Goal: Task Accomplishment & Management: Manage account settings

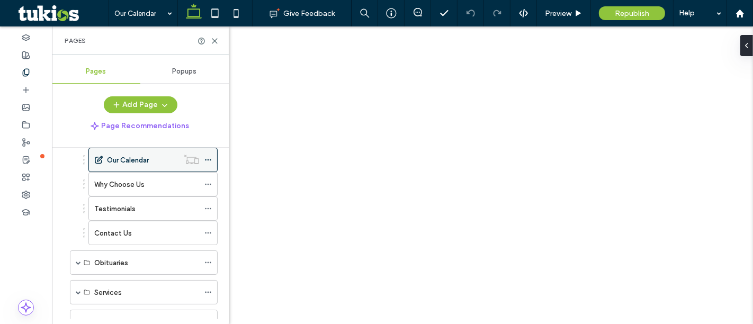
scroll to position [218, 0]
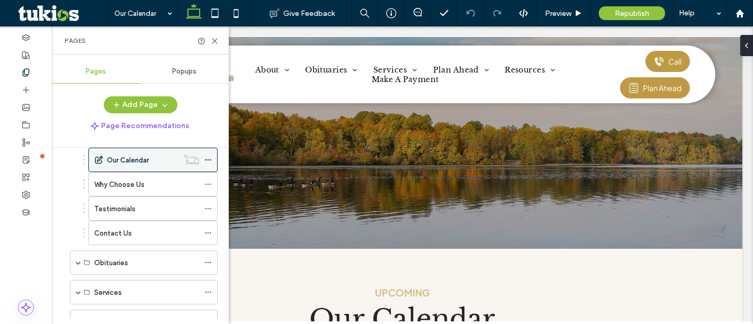
click at [124, 229] on label "Contact Us" at bounding box center [113, 233] width 38 height 19
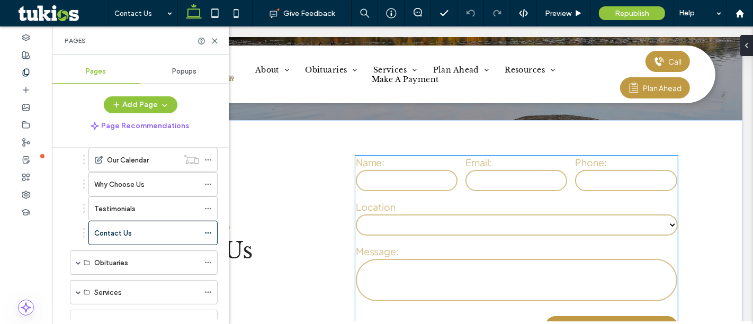
scroll to position [141, 0]
click at [413, 186] on input "text" at bounding box center [406, 179] width 102 height 21
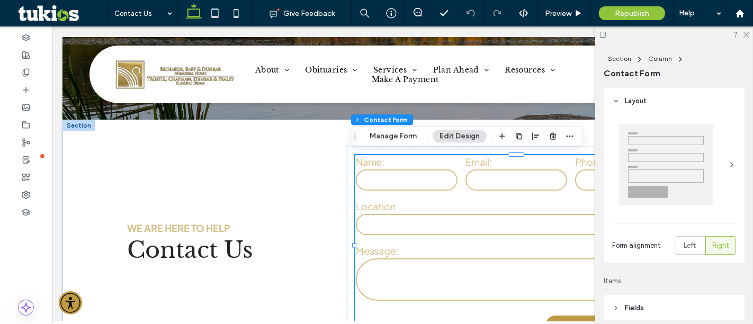
type input "*"
type input "***"
type input "*"
type input "***"
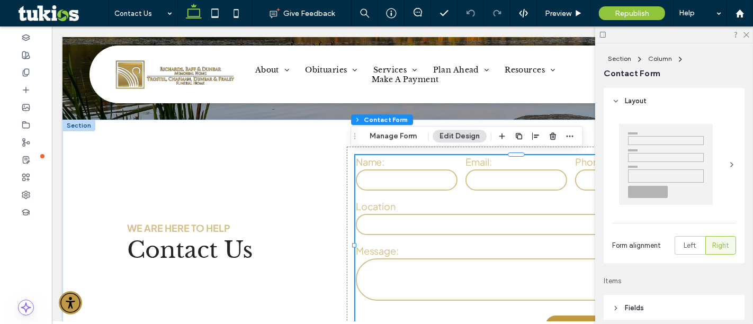
type input "***"
click at [389, 138] on button "Manage Form" at bounding box center [393, 136] width 61 height 13
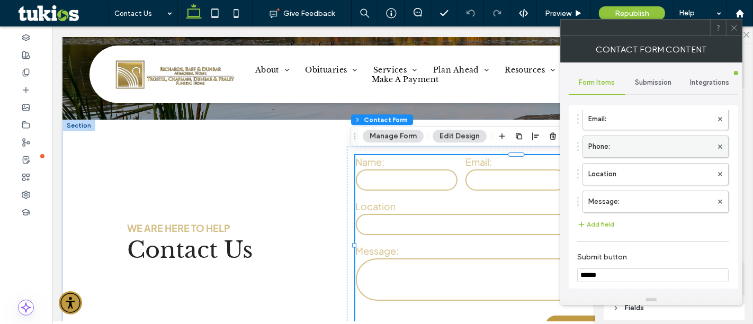
scroll to position [0, 0]
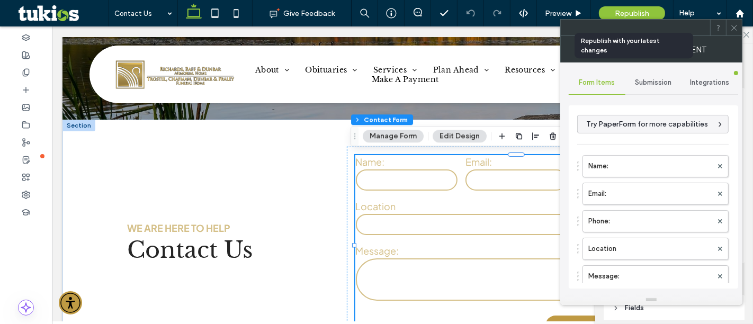
click at [630, 12] on span "Republish" at bounding box center [632, 13] width 34 height 9
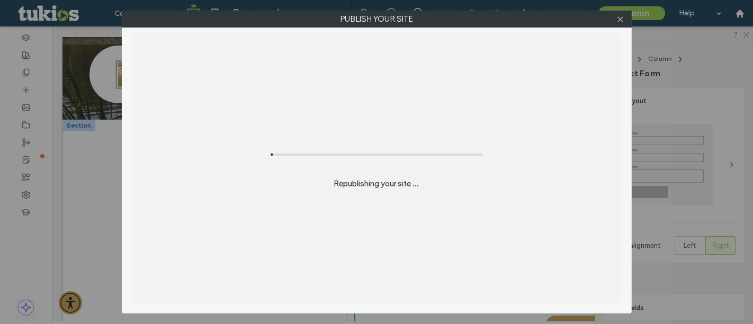
click at [630, 12] on label "Publish your site" at bounding box center [376, 19] width 509 height 16
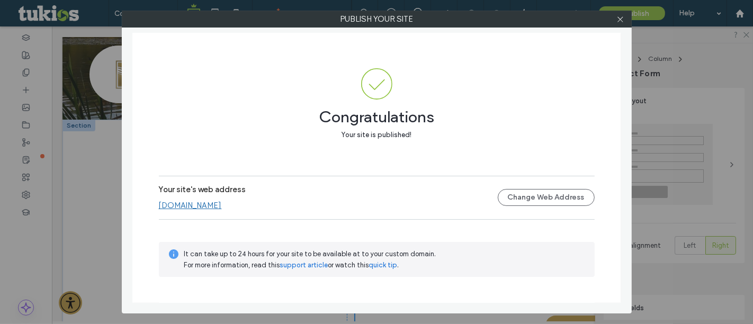
click at [625, 20] on div at bounding box center [620, 19] width 16 height 16
click at [620, 20] on icon at bounding box center [620, 19] width 8 height 8
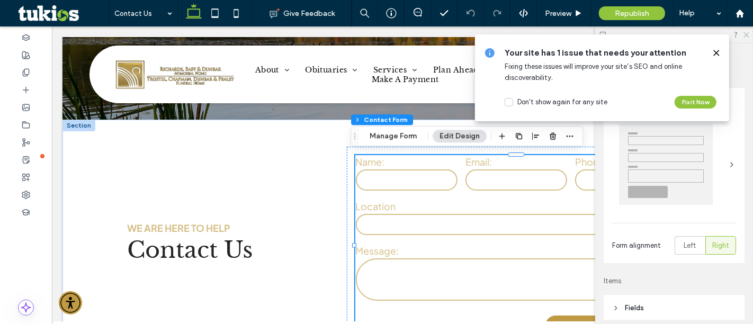
click at [744, 34] on icon at bounding box center [745, 34] width 7 height 7
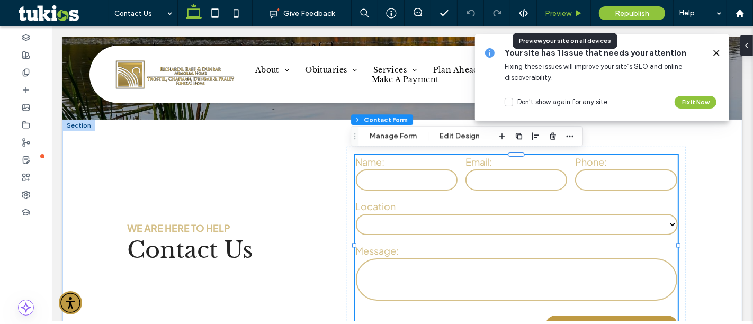
click at [565, 14] on span "Preview" at bounding box center [558, 13] width 26 height 9
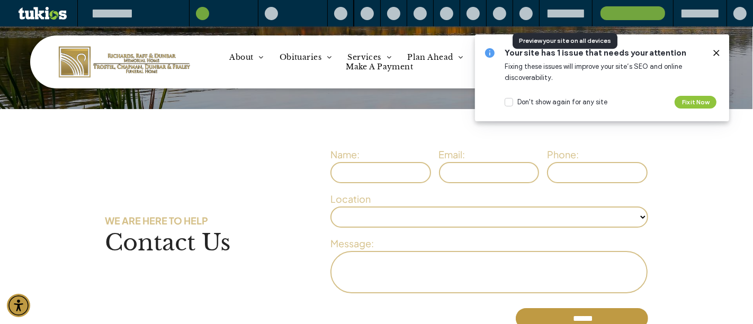
scroll to position [131, 0]
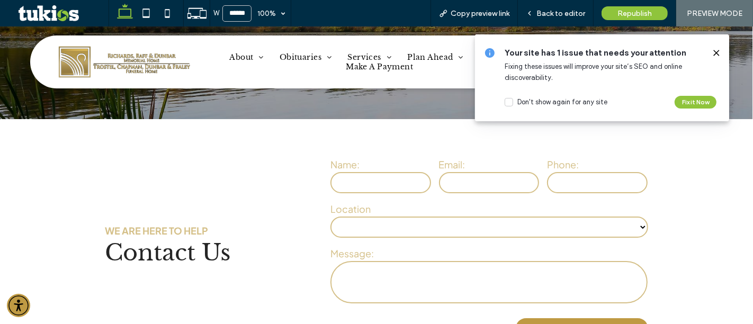
click at [716, 53] on use at bounding box center [715, 52] width 5 height 5
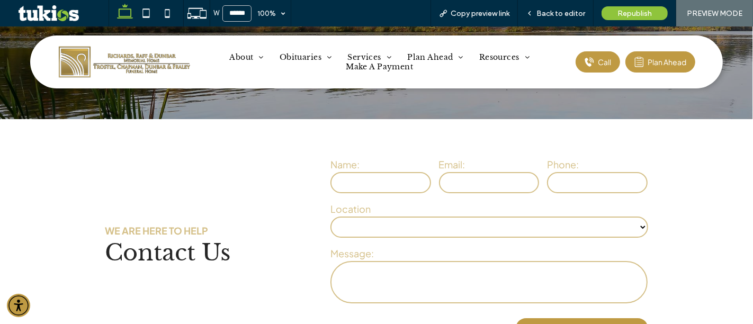
click at [417, 216] on select "**********" at bounding box center [489, 226] width 318 height 21
drag, startPoint x: 447, startPoint y: 207, endPoint x: 574, endPoint y: 8, distance: 235.8
click at [574, 9] on span "Back to editor" at bounding box center [560, 13] width 49 height 9
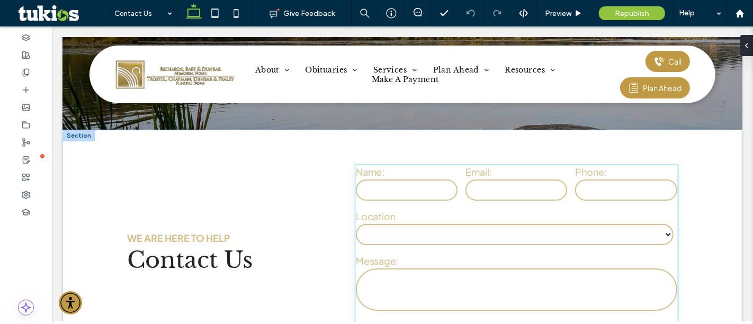
scroll to position [141, 0]
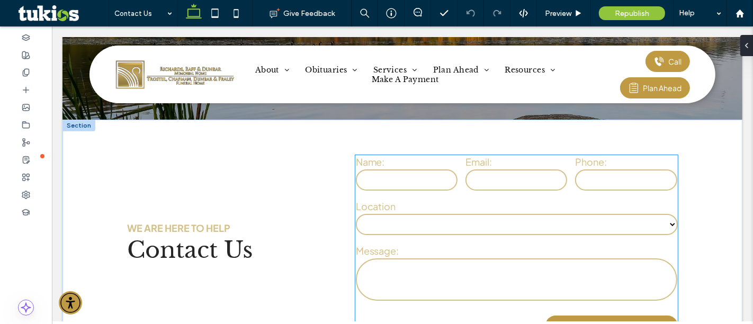
click at [411, 229] on select "**********" at bounding box center [516, 224] width 322 height 21
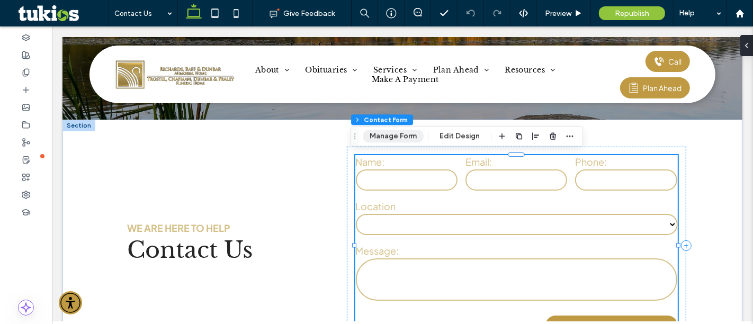
type input "*"
type input "***"
type input "*"
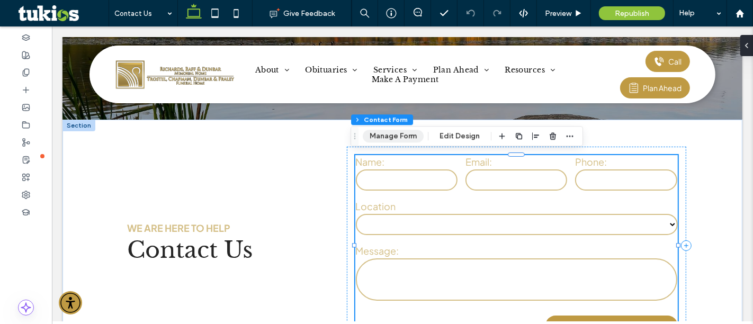
type input "***"
click at [395, 140] on button "Manage Form" at bounding box center [393, 136] width 61 height 13
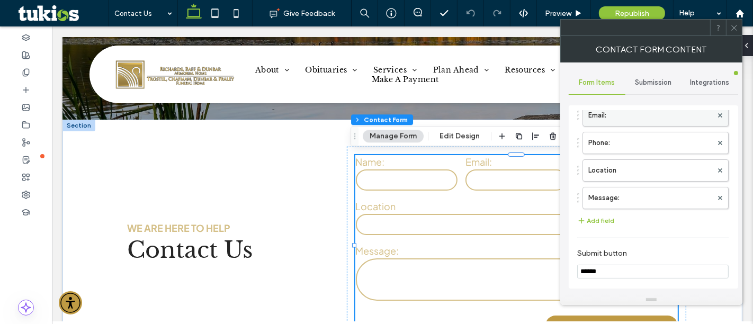
scroll to position [75, 0]
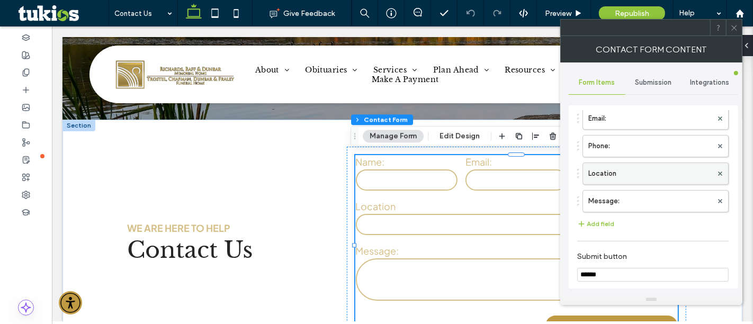
click at [615, 175] on label "Location" at bounding box center [650, 173] width 124 height 21
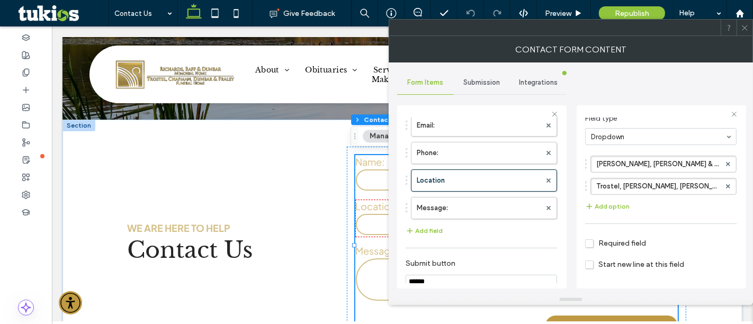
scroll to position [100, 0]
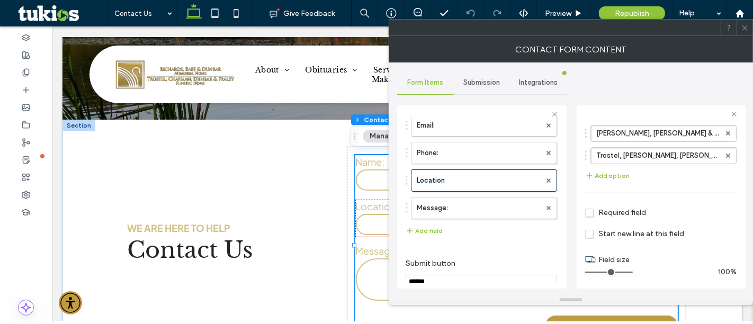
click at [589, 214] on span "Required field" at bounding box center [615, 212] width 61 height 9
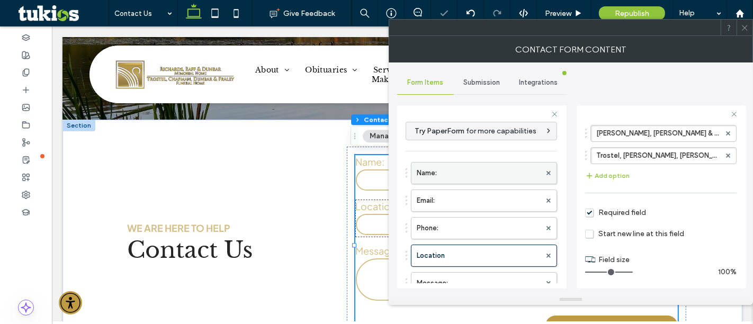
click at [438, 178] on label "Name:" at bounding box center [479, 172] width 124 height 21
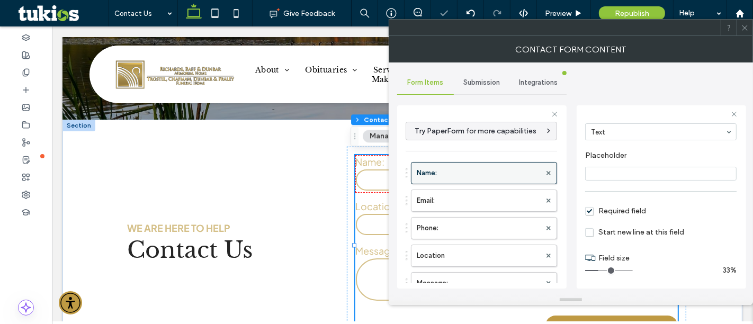
scroll to position [73, 0]
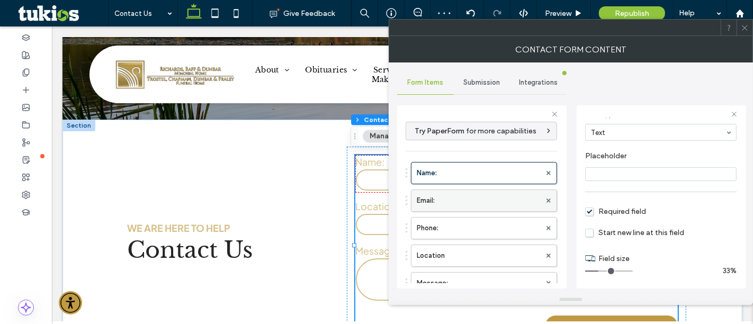
click at [466, 197] on label "Email:" at bounding box center [479, 200] width 124 height 21
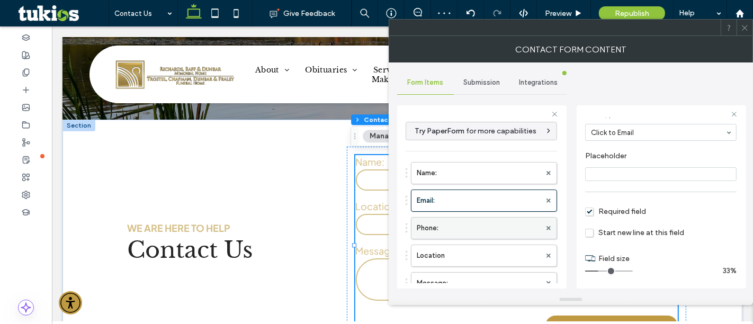
click at [458, 221] on label "Phone:" at bounding box center [479, 228] width 124 height 21
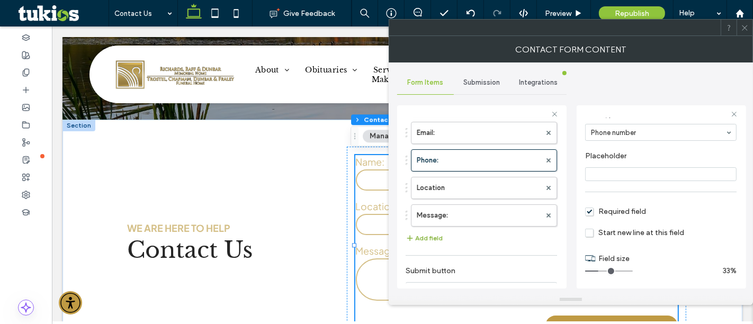
scroll to position [76, 0]
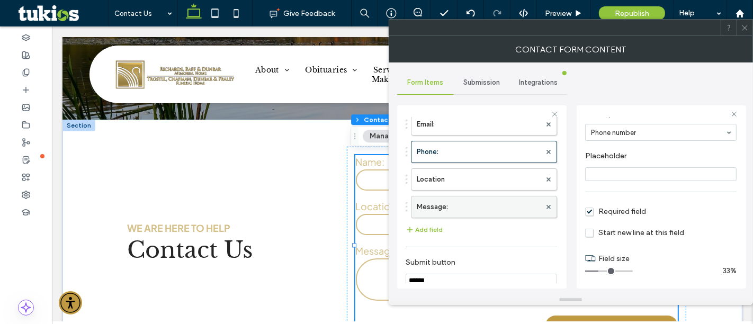
click at [475, 203] on label "Message:" at bounding box center [479, 206] width 124 height 21
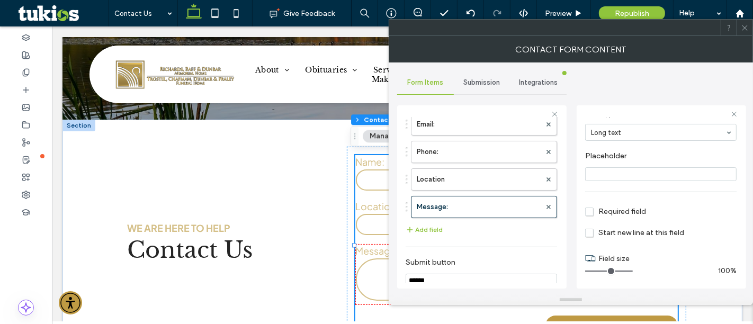
click at [590, 213] on span "Required field" at bounding box center [615, 211] width 61 height 9
click at [477, 151] on label "Phone:" at bounding box center [479, 151] width 124 height 21
type input "*"
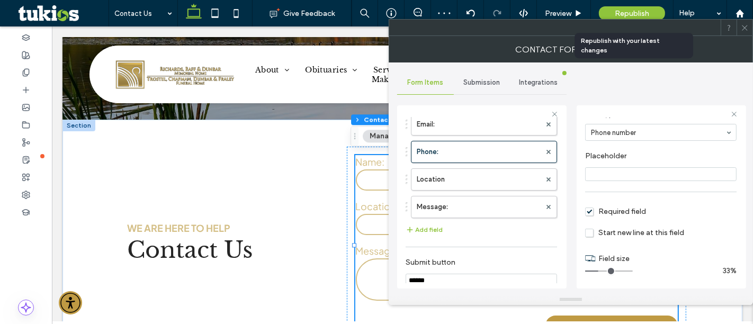
click at [631, 17] on span "Republish" at bounding box center [632, 13] width 34 height 9
